Goal: Task Accomplishment & Management: Use online tool/utility

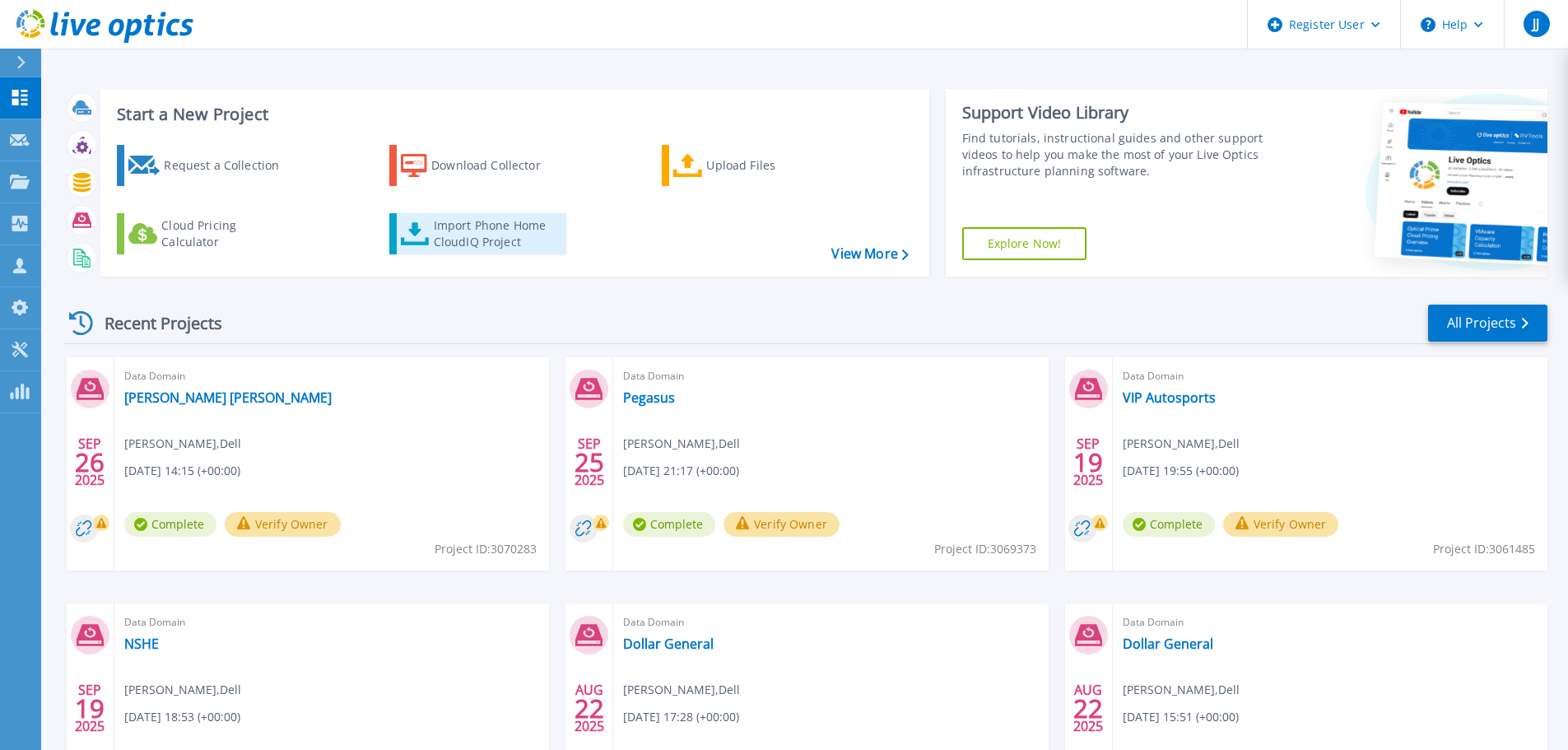
click at [461, 219] on div "Import Phone Home CloudIQ Project" at bounding box center [498, 234] width 128 height 33
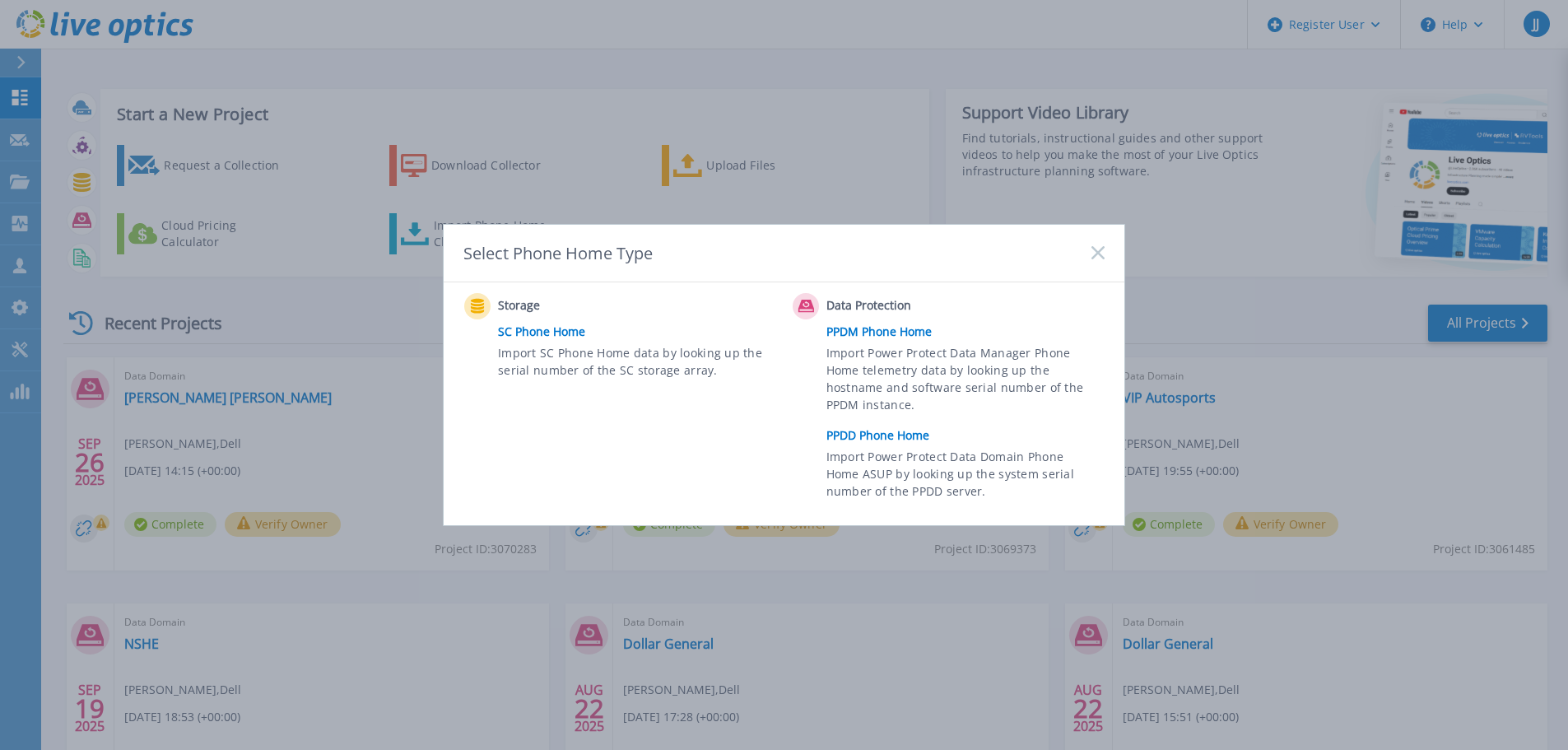
click at [843, 434] on link "PPDD Phone Home" at bounding box center [970, 435] width 287 height 24
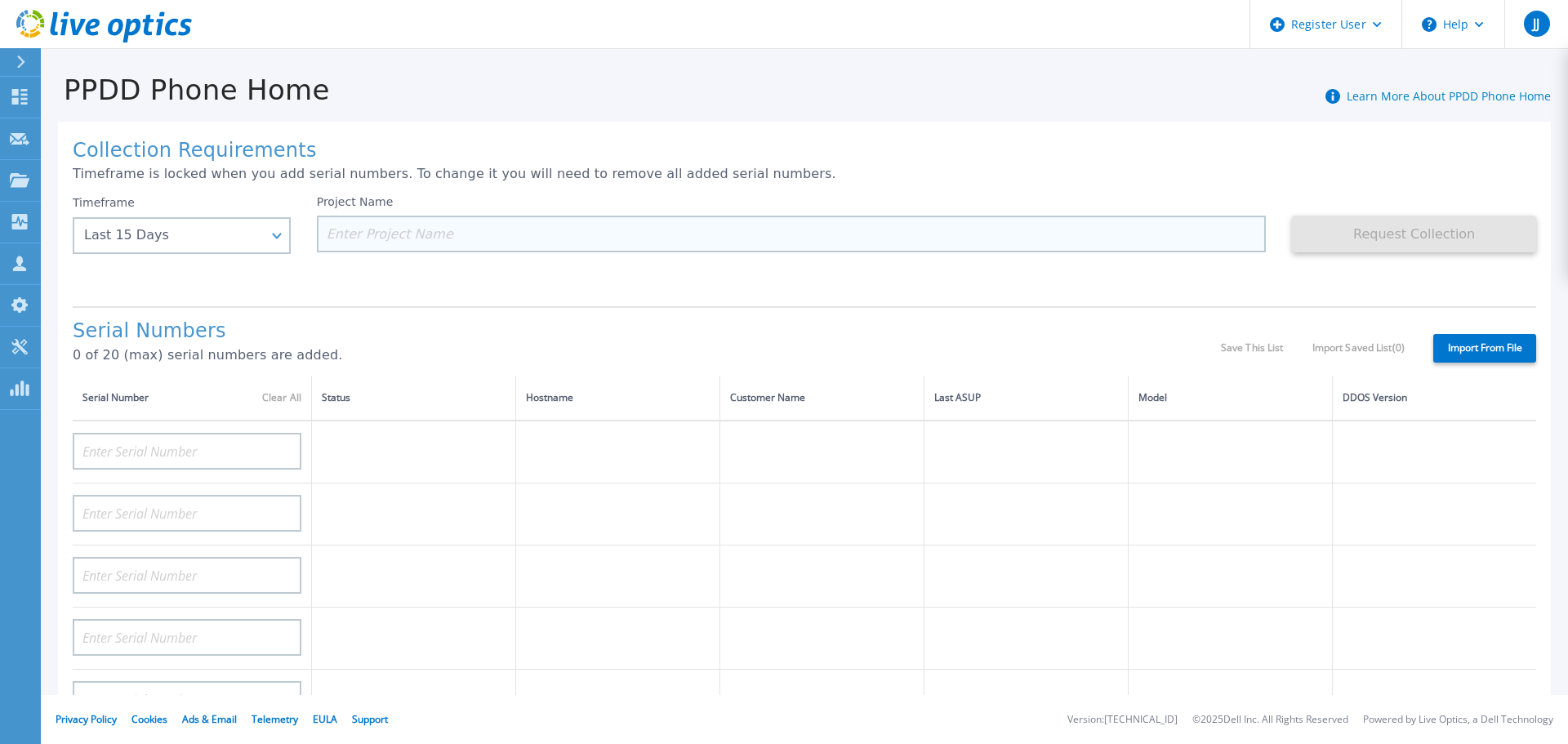
click at [399, 235] on input at bounding box center [792, 234] width 950 height 37
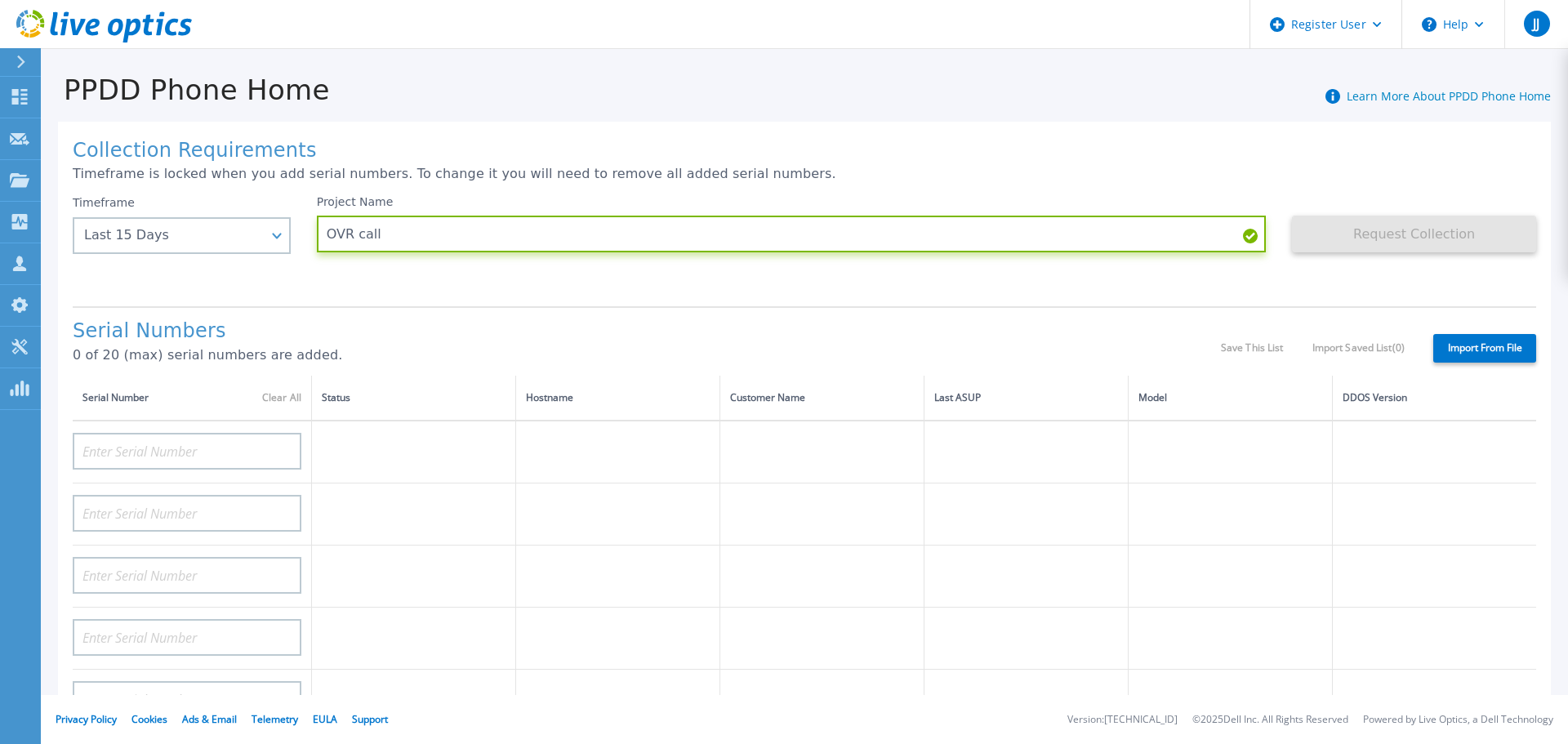
type input "OVR call"
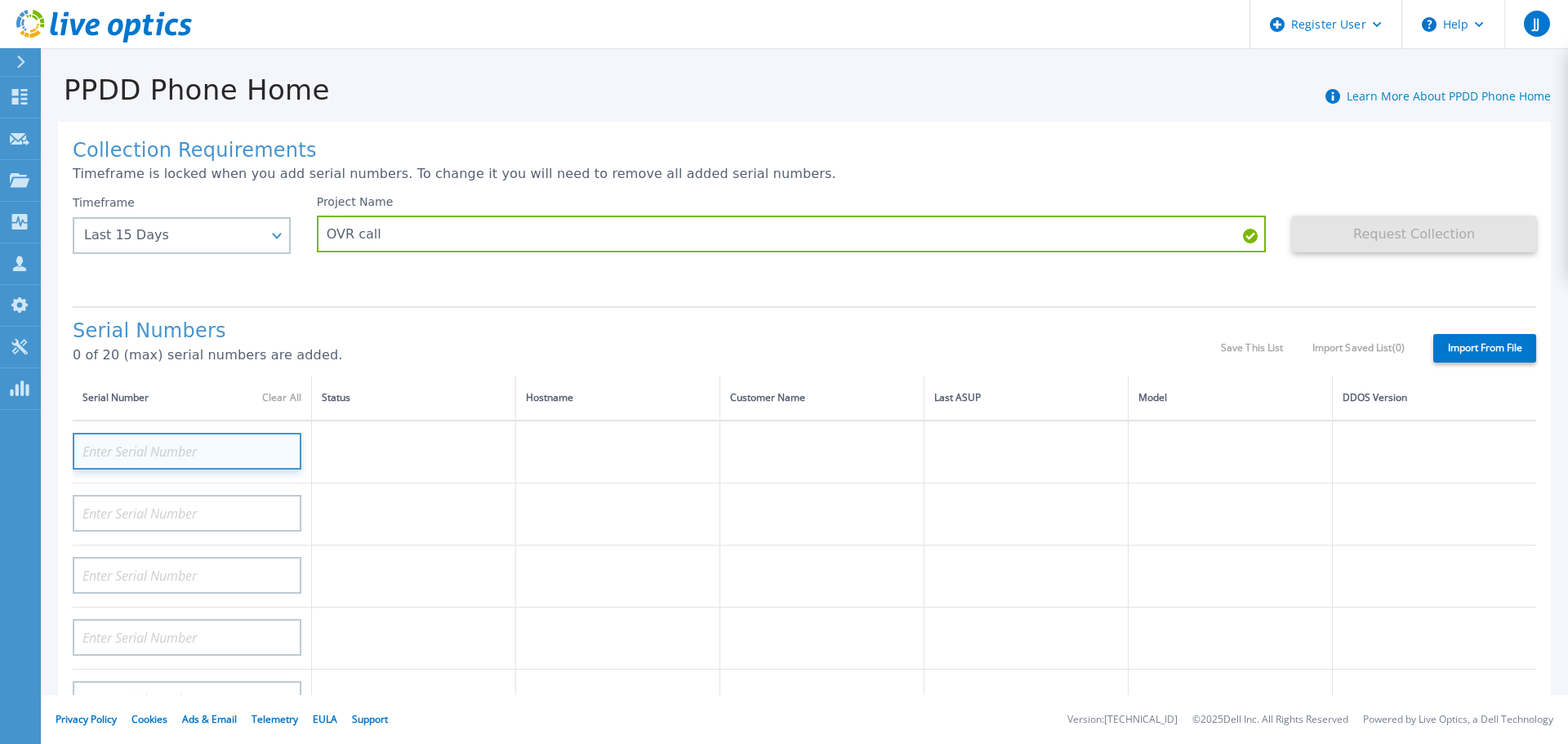
click at [199, 447] on input at bounding box center [187, 451] width 228 height 37
paste input "APX00223105608"
type input "APX00223105608"
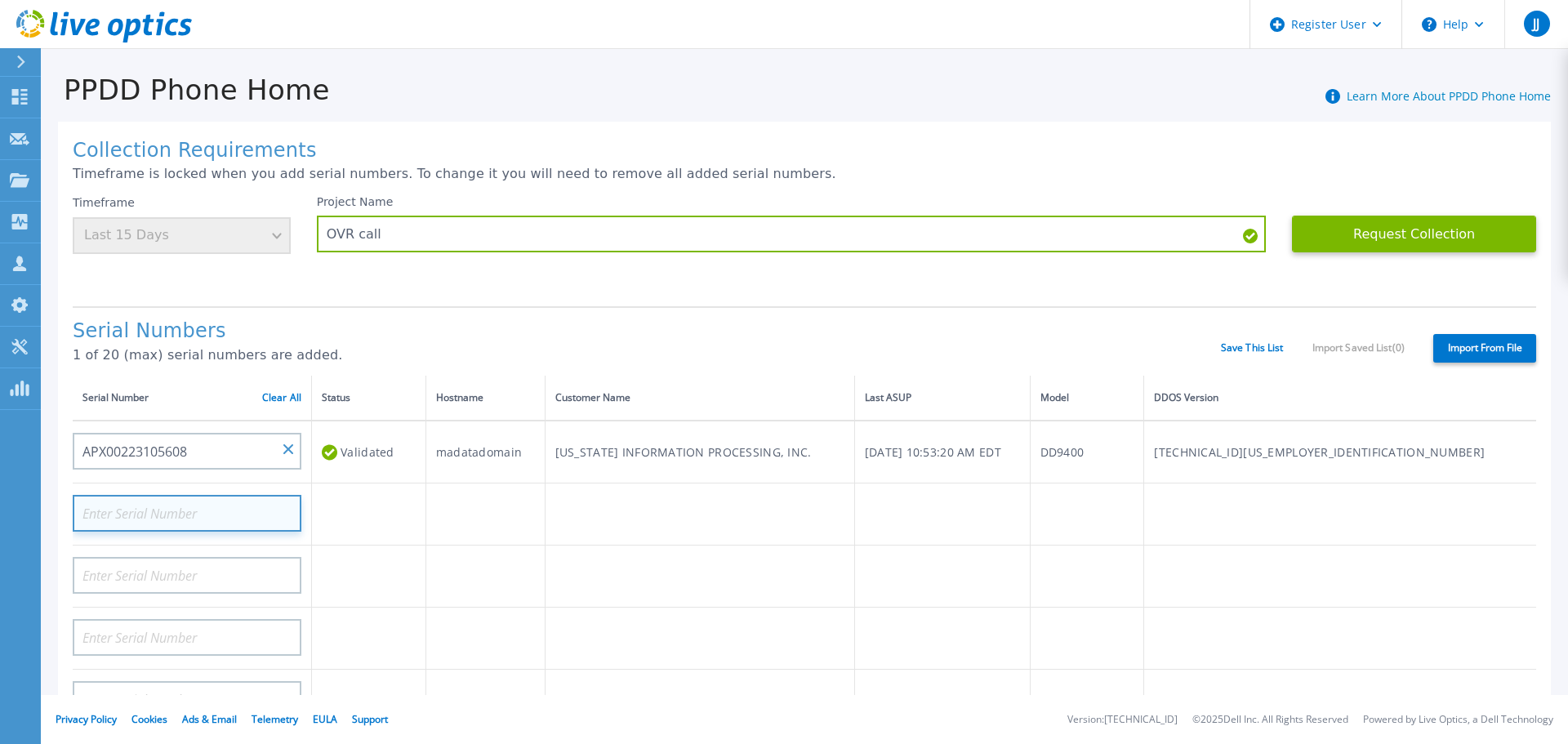
click at [128, 515] on input at bounding box center [187, 513] width 228 height 37
paste input "APX00223105608"
type input "APX00223105607"
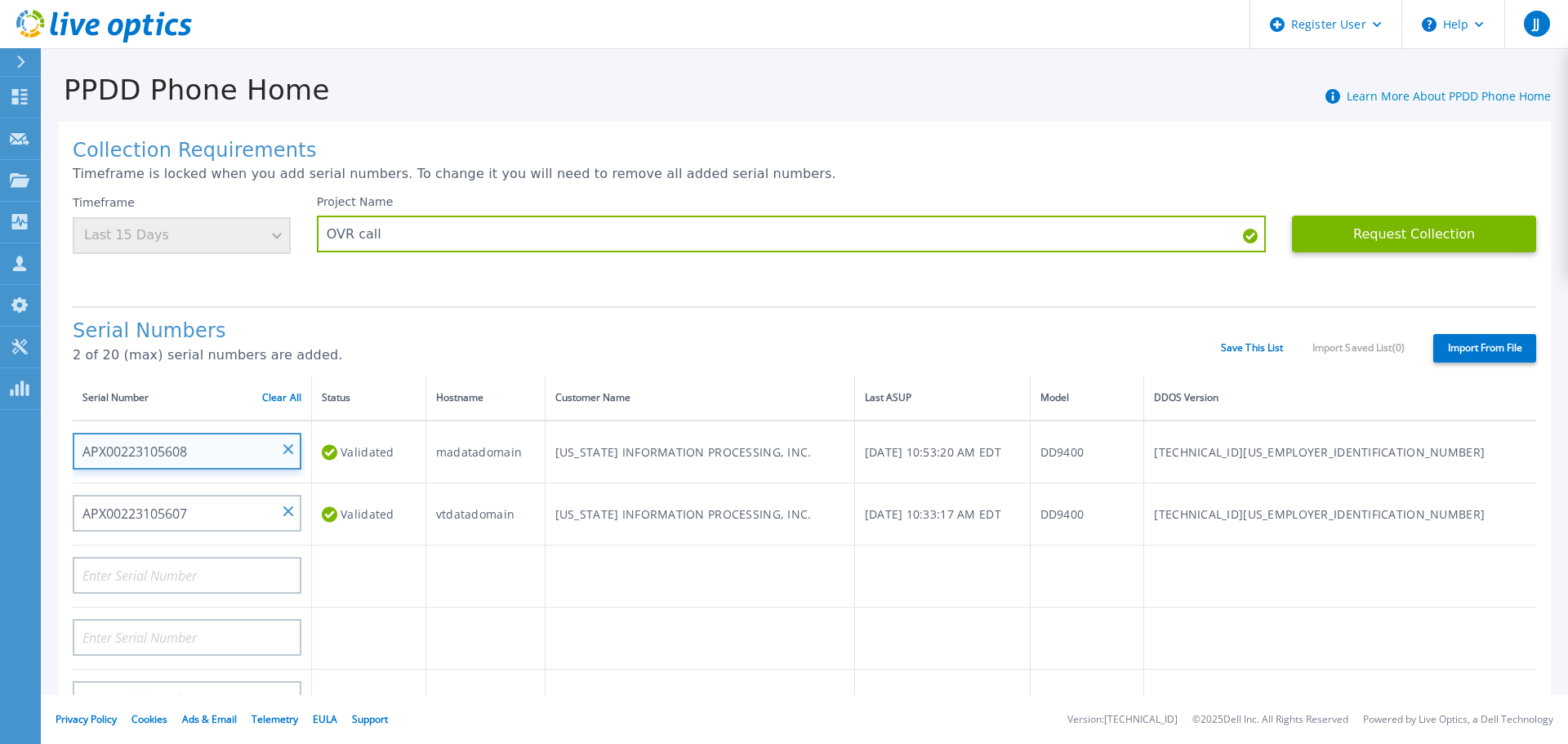
click at [288, 438] on input "APX00223105608" at bounding box center [187, 451] width 228 height 37
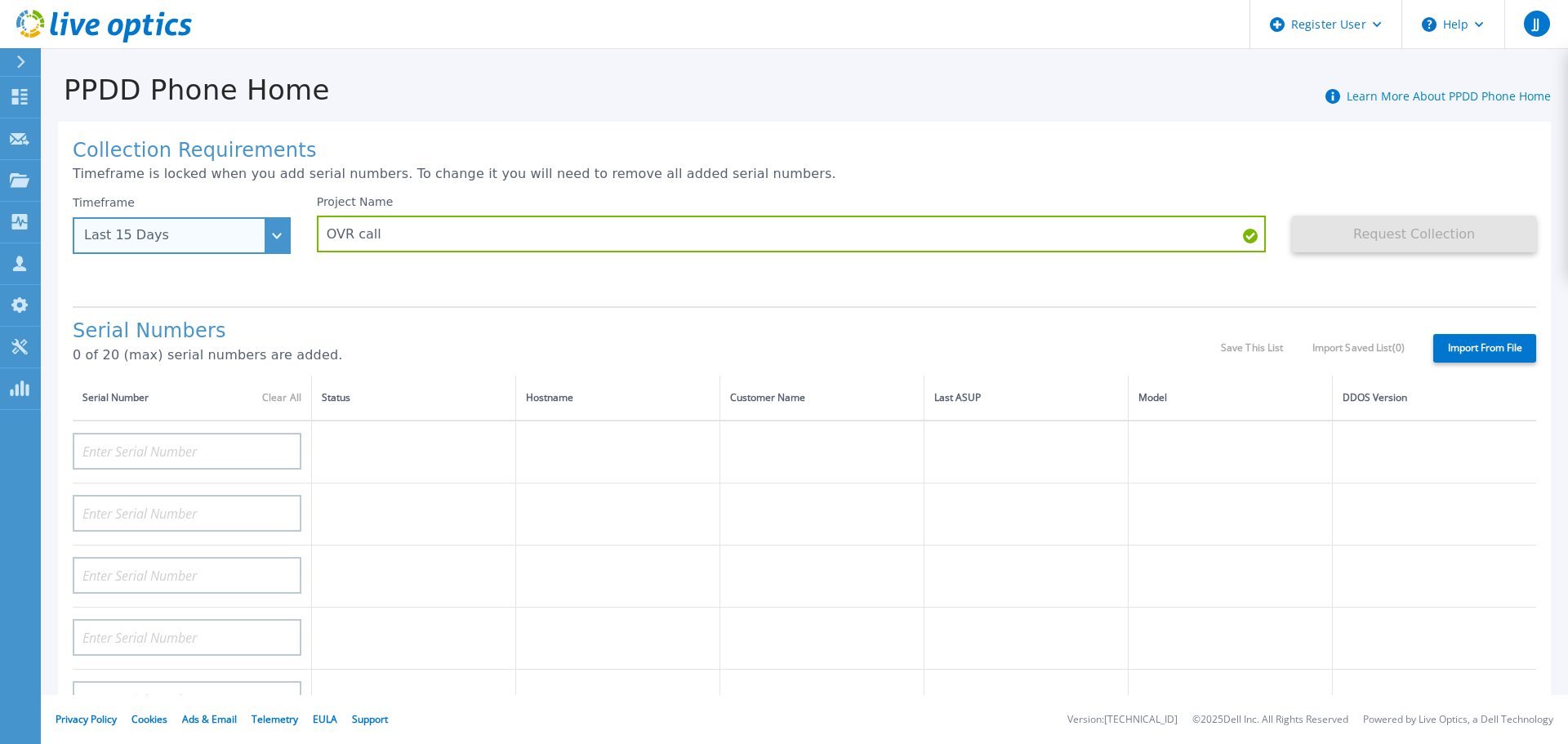
click at [239, 234] on div "Last 15 Days" at bounding box center [173, 235] width 177 height 15
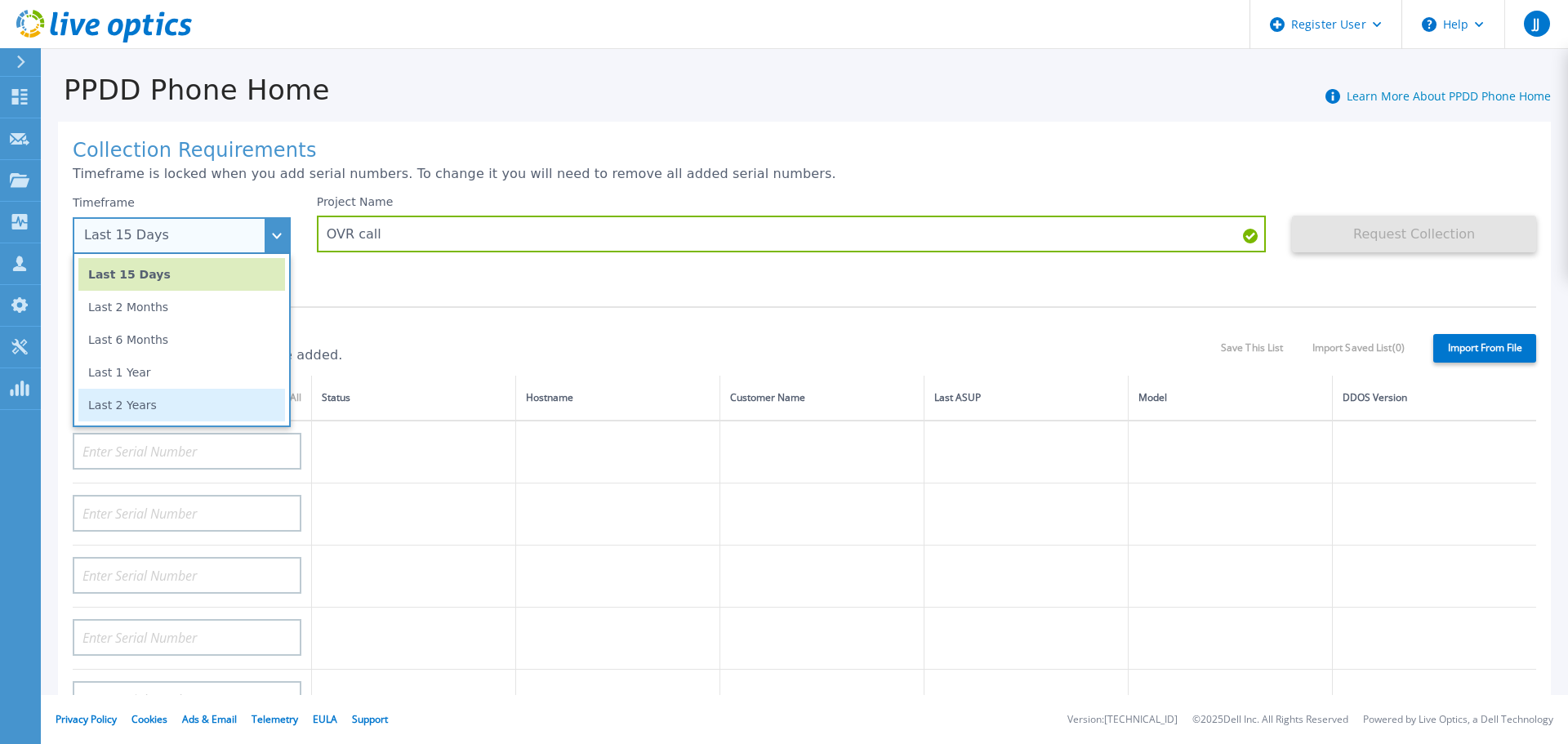
click at [171, 407] on li "Last 2 Years" at bounding box center [182, 405] width 207 height 33
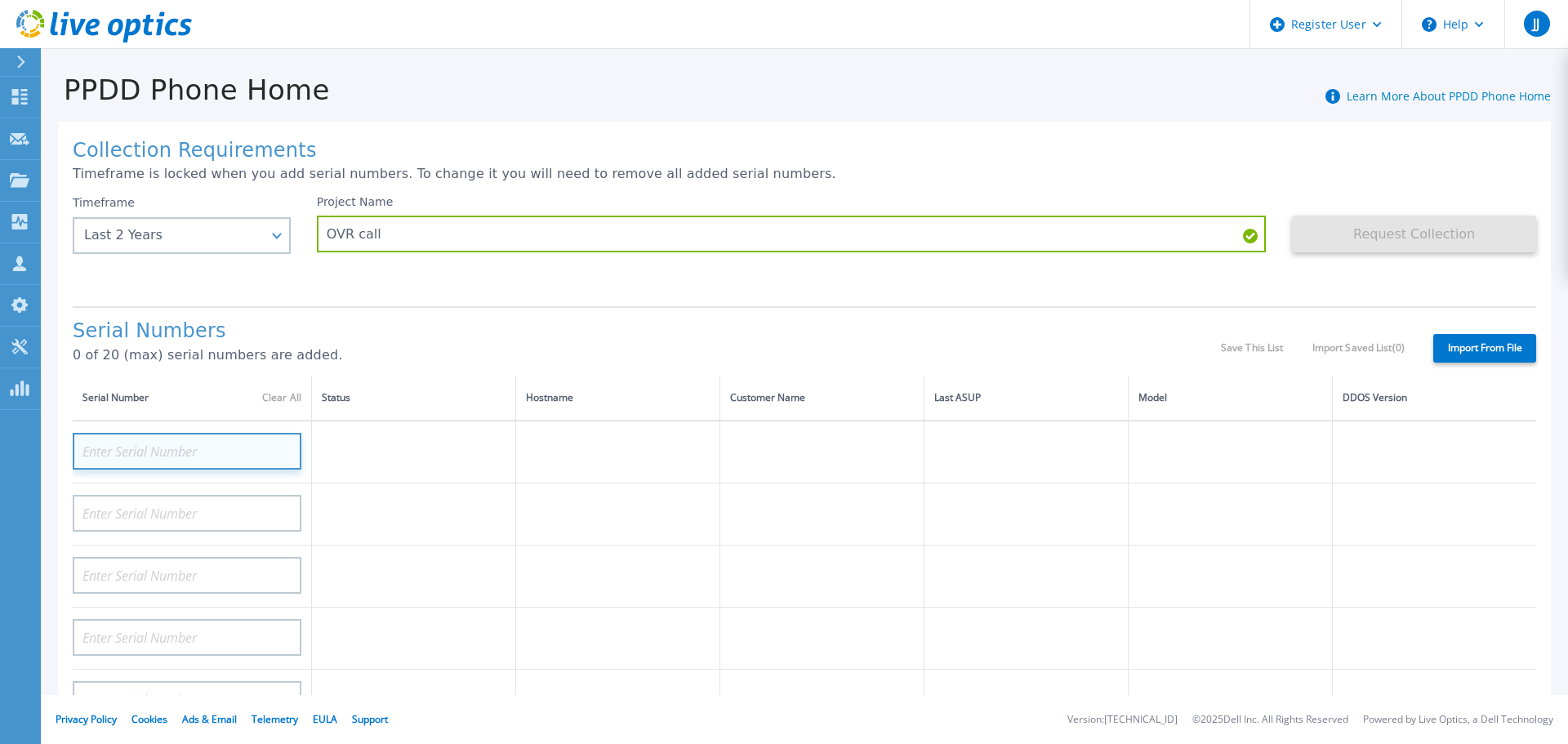
click at [183, 442] on input at bounding box center [187, 451] width 228 height 37
paste input "APX00223105608"
type input "APX00223105608"
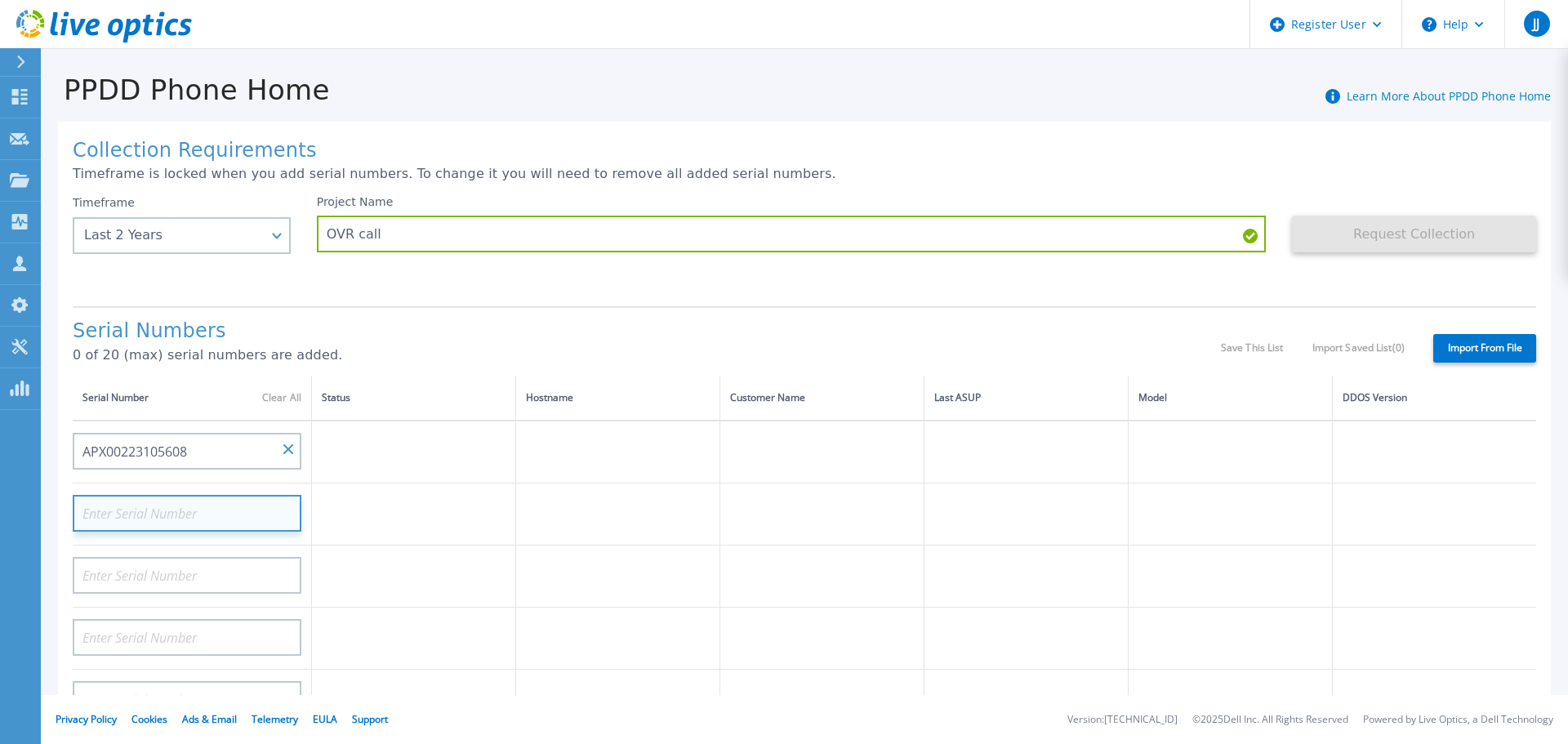
click at [190, 509] on input at bounding box center [187, 513] width 228 height 37
paste input "APX00223105608"
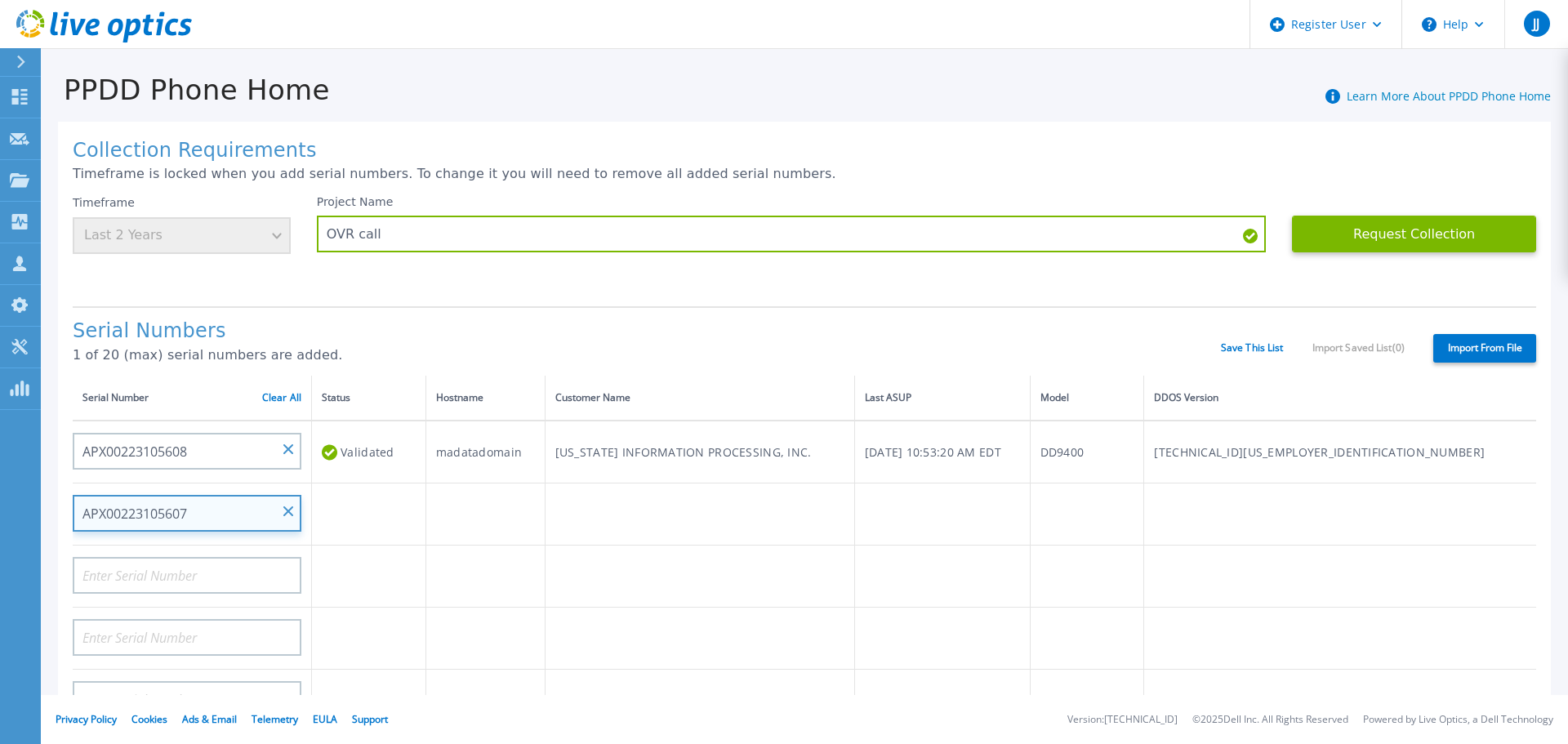
type input "APX00223105607"
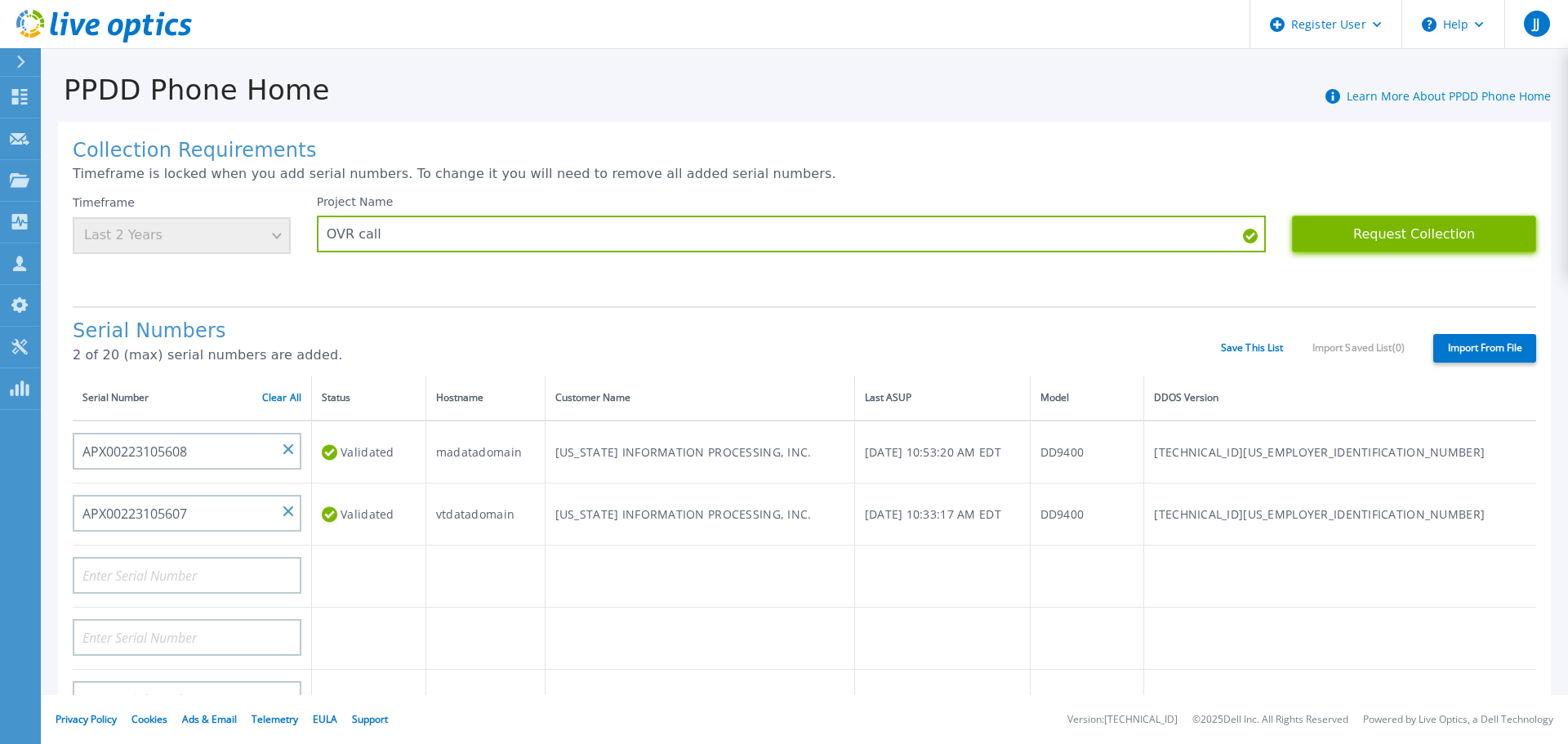
click at [1378, 242] on button "Request Collection" at bounding box center [1414, 234] width 244 height 37
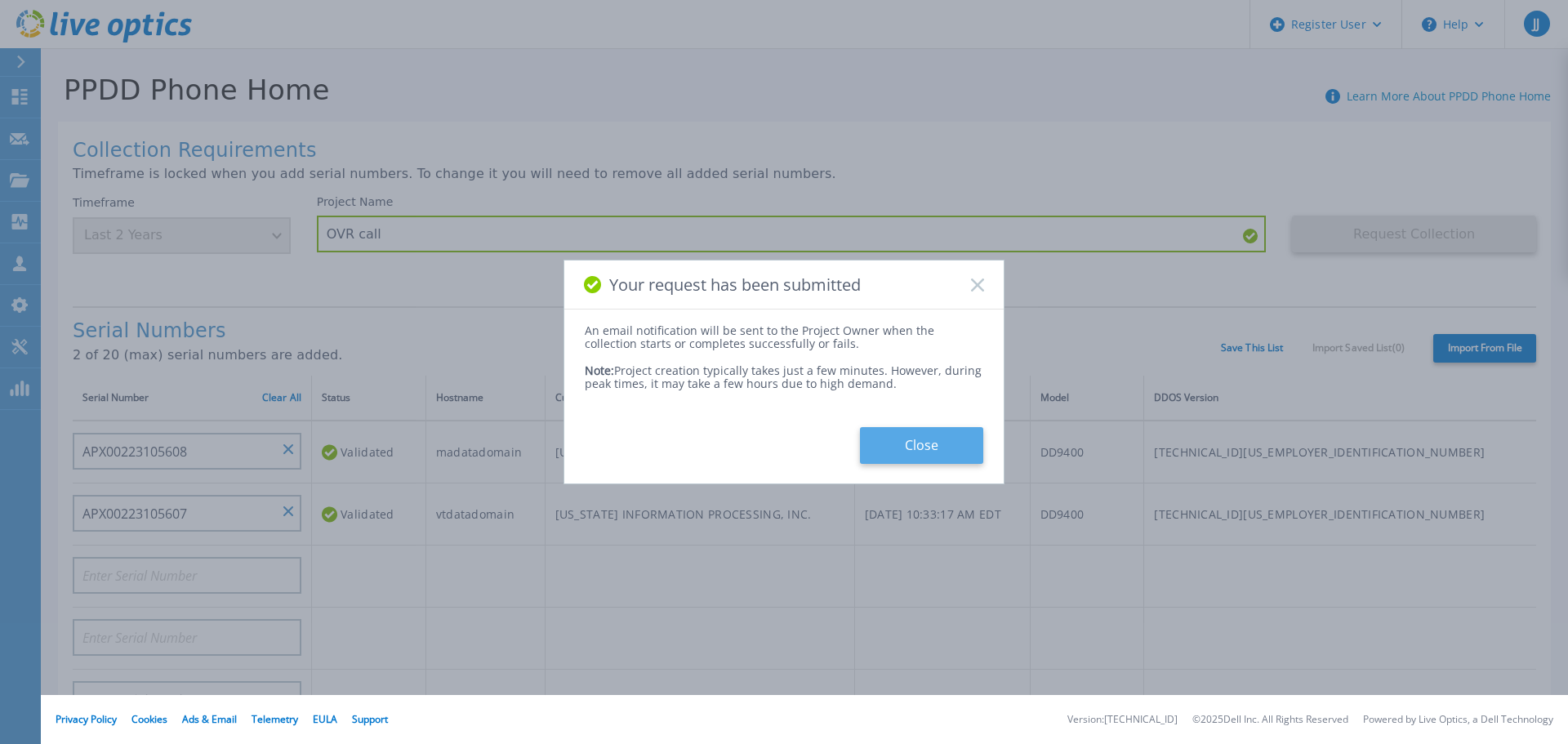
click at [912, 449] on button "Close" at bounding box center [921, 445] width 123 height 37
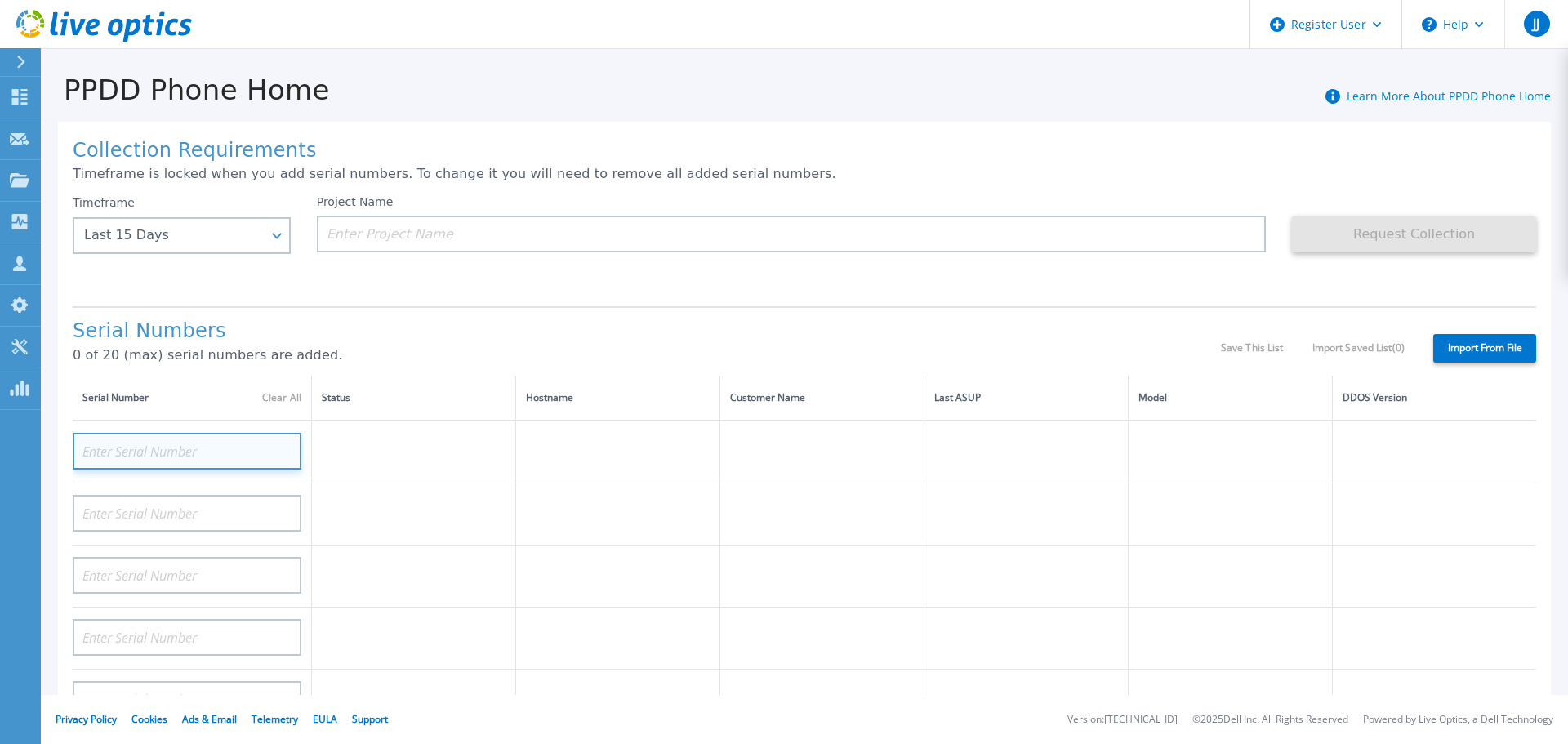
click at [227, 456] on input at bounding box center [187, 451] width 228 height 37
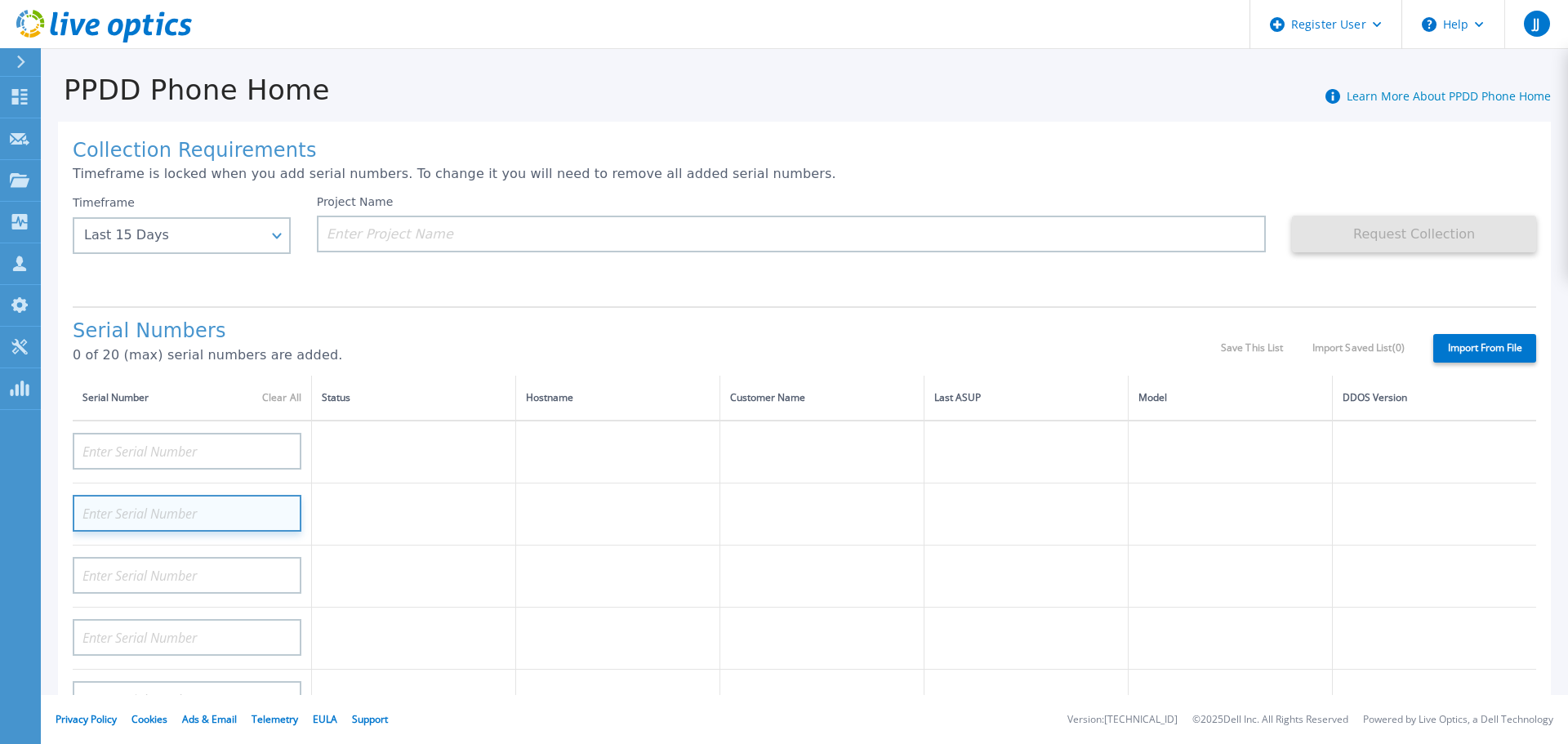
click at [188, 519] on input at bounding box center [187, 513] width 228 height 37
